Goal: Task Accomplishment & Management: Use online tool/utility

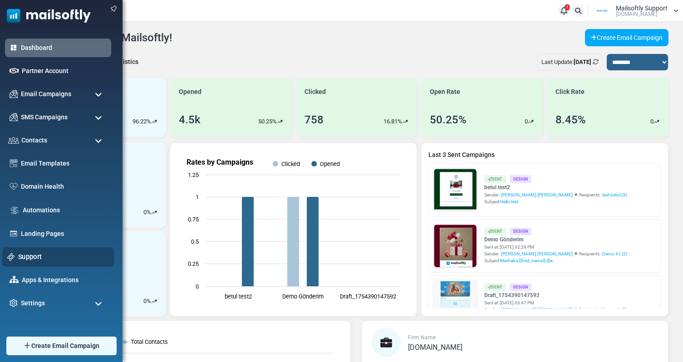
click at [39, 259] on link "Support" at bounding box center [63, 257] width 91 height 10
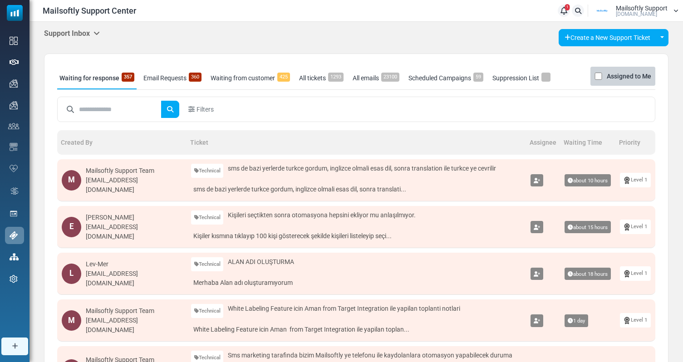
click at [93, 34] on h5 "Support Inbox" at bounding box center [72, 33] width 56 height 9
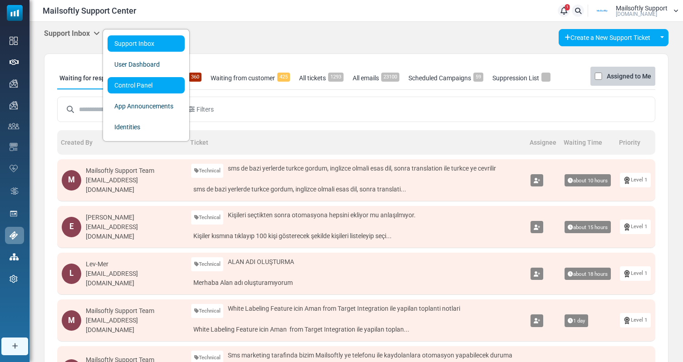
click at [155, 88] on link "Control Panel" at bounding box center [146, 85] width 77 height 16
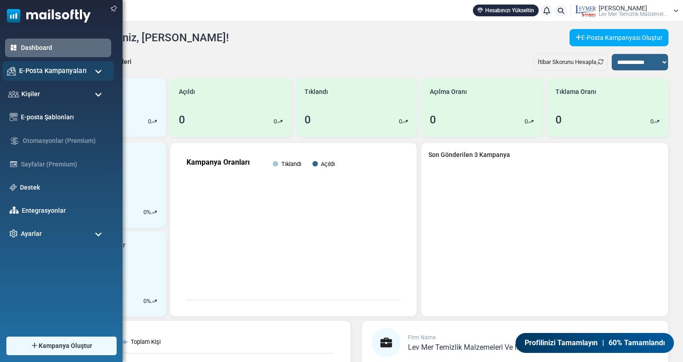
click at [84, 77] on div "E-Posta Kampanyaları" at bounding box center [58, 71] width 112 height 20
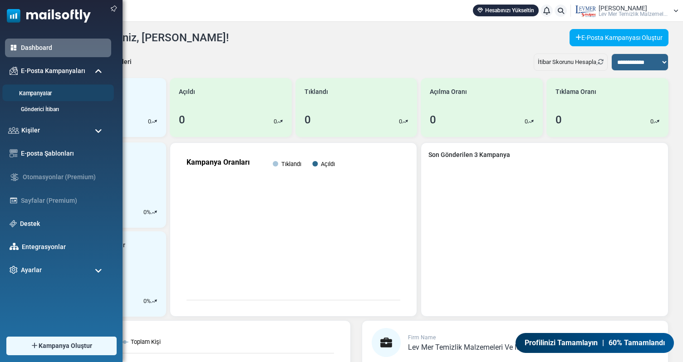
click at [38, 90] on link "Kampanyalar" at bounding box center [56, 93] width 109 height 9
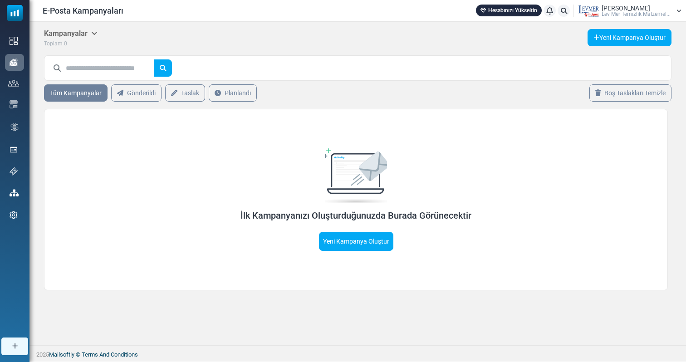
click at [94, 34] on icon at bounding box center [94, 32] width 6 height 7
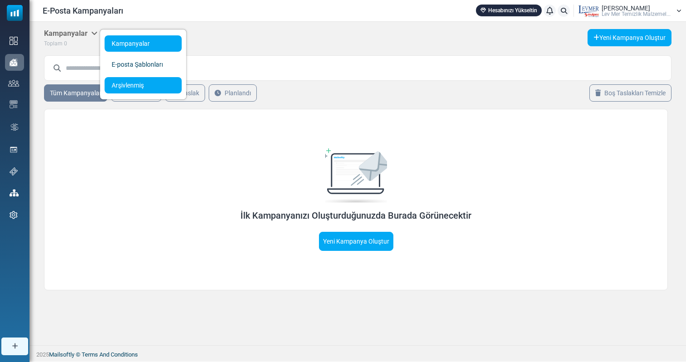
click at [139, 88] on link "Arşivlenmiş" at bounding box center [143, 85] width 77 height 16
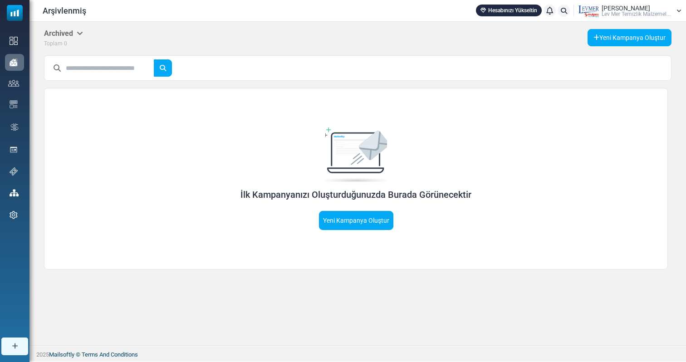
click at [74, 30] on h5 "Archived" at bounding box center [63, 33] width 39 height 9
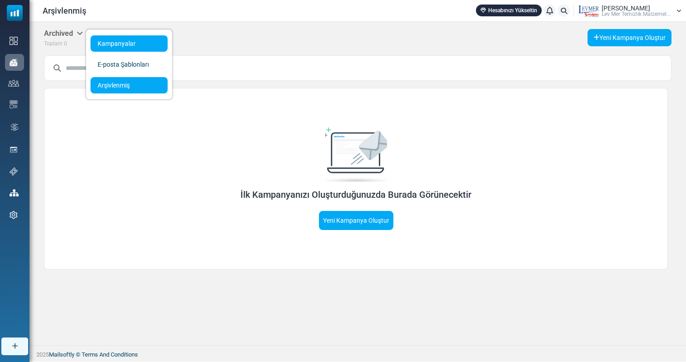
click at [127, 47] on link "Kampanyalar" at bounding box center [129, 43] width 77 height 16
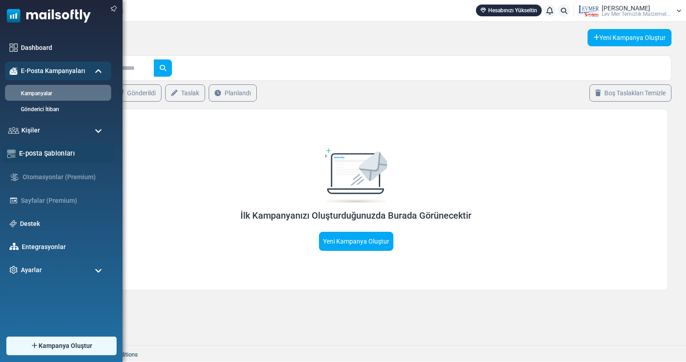
click at [54, 154] on link "E-posta Şablonları" at bounding box center [64, 153] width 90 height 10
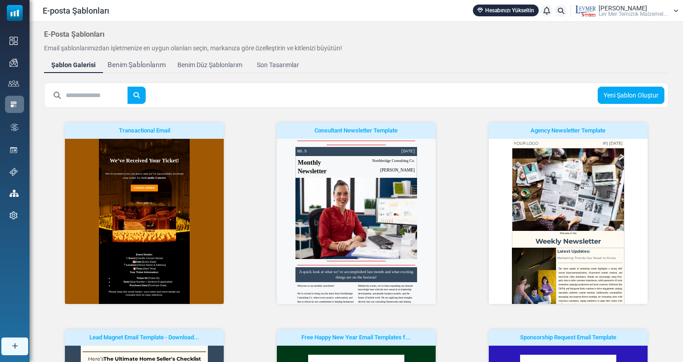
click at [128, 66] on div "Benim Şablonlarım" at bounding box center [137, 65] width 58 height 10
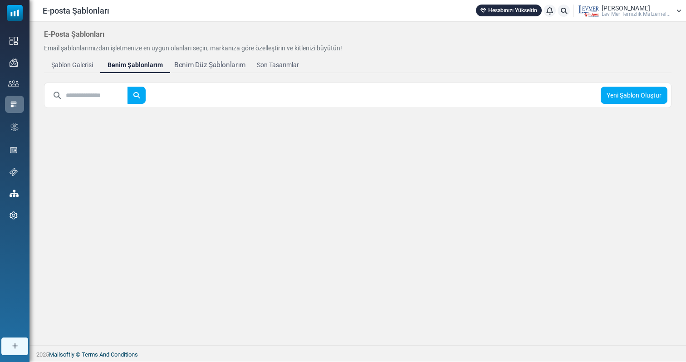
click at [221, 63] on div "Benim Düz Şablonlarım" at bounding box center [209, 65] width 71 height 10
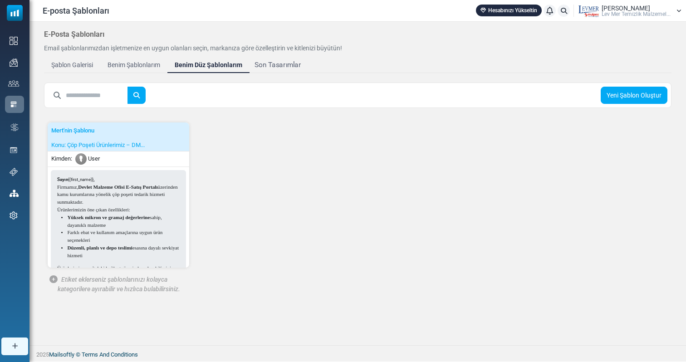
click at [273, 68] on div "Son Tasarımlar" at bounding box center [278, 65] width 46 height 10
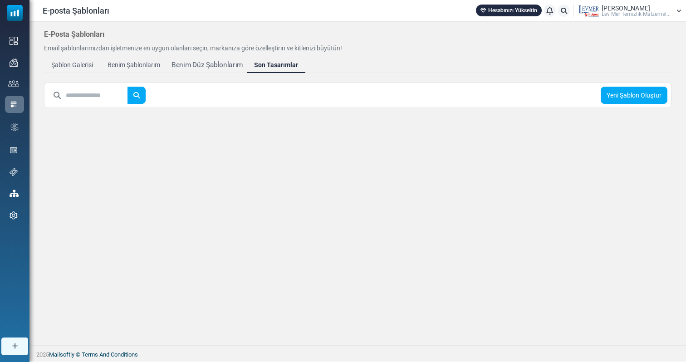
click at [218, 65] on div "Benim Düz Şablonlarım" at bounding box center [207, 65] width 71 height 10
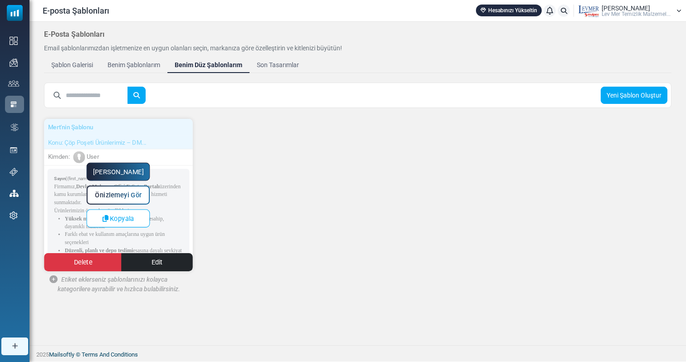
click at [132, 169] on link "Yapmaya Başla" at bounding box center [119, 172] width 64 height 18
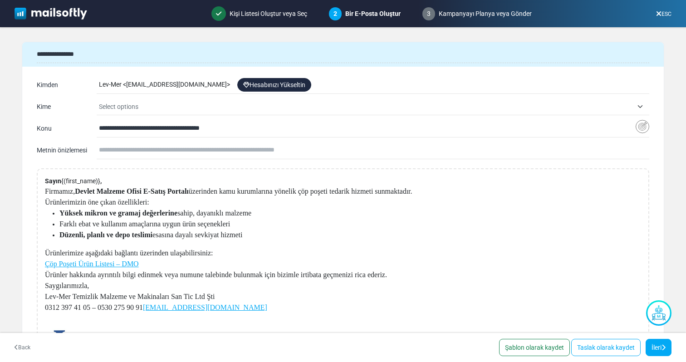
click at [146, 104] on span "Select options" at bounding box center [366, 106] width 534 height 11
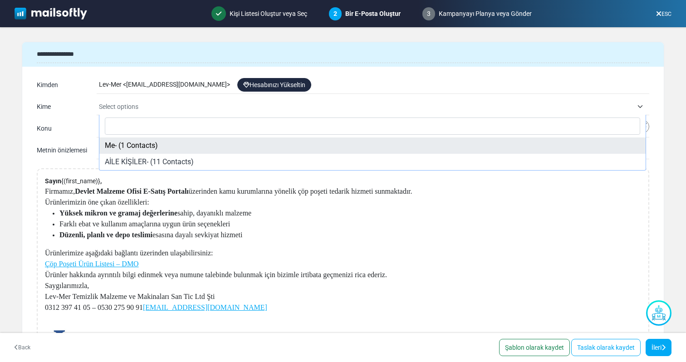
click at [146, 104] on span "Select options" at bounding box center [366, 106] width 534 height 11
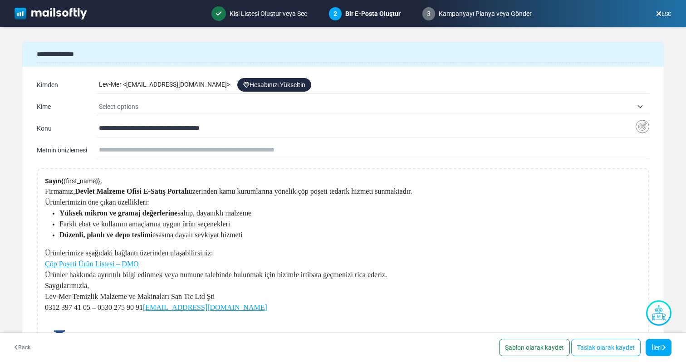
click at [208, 86] on div "Lev-Mer < [EMAIL_ADDRESS][DOMAIN_NAME] > Hesabınızı Yükseltin" at bounding box center [374, 84] width 550 height 17
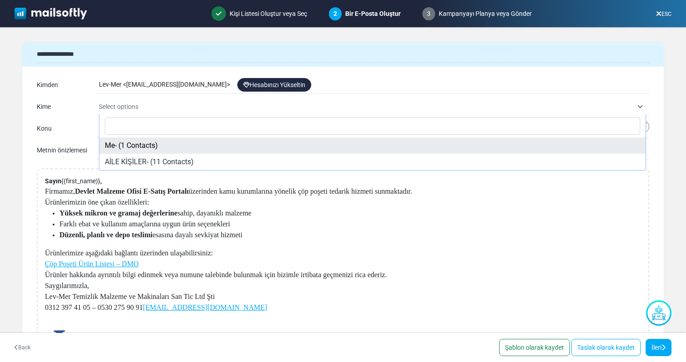
click at [135, 101] on span "Select options" at bounding box center [366, 106] width 534 height 11
click at [147, 87] on div "Lev-Mer < info-levmer-com@cc.mailsends.net > Hesabınızı Yükseltin" at bounding box center [374, 84] width 550 height 17
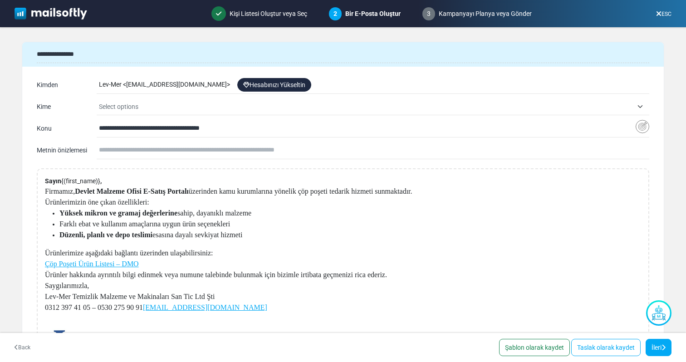
click at [177, 84] on div "Lev-Mer < info-levmer-com@cc.mailsends.net > Hesabınızı Yükseltin" at bounding box center [374, 84] width 550 height 17
drag, startPoint x: 229, startPoint y: 83, endPoint x: 76, endPoint y: 83, distance: 152.5
click at [76, 83] on div "Kimden Lev-Mer < info-levmer-com@cc.mailsends.net > Hesabınızı Yükseltin" at bounding box center [343, 85] width 613 height 15
click at [76, 83] on div "Kimden" at bounding box center [59, 85] width 45 height 10
